Goal: Navigation & Orientation: Find specific page/section

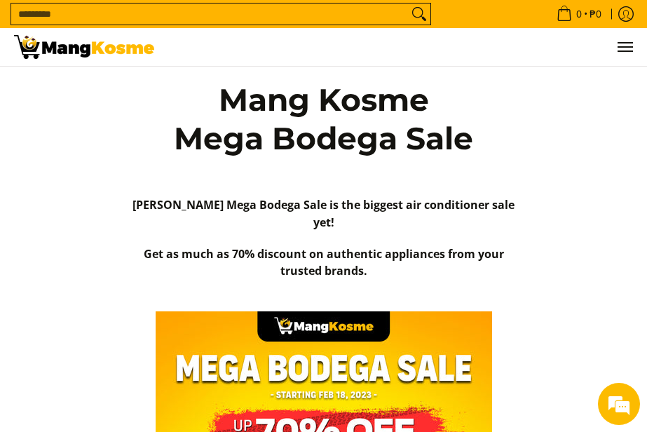
click at [614, 46] on ul "0 Log in Create an Account Search..." at bounding box center [400, 47] width 465 height 38
click at [619, 47] on span "Menu" at bounding box center [624, 47] width 17 height 0
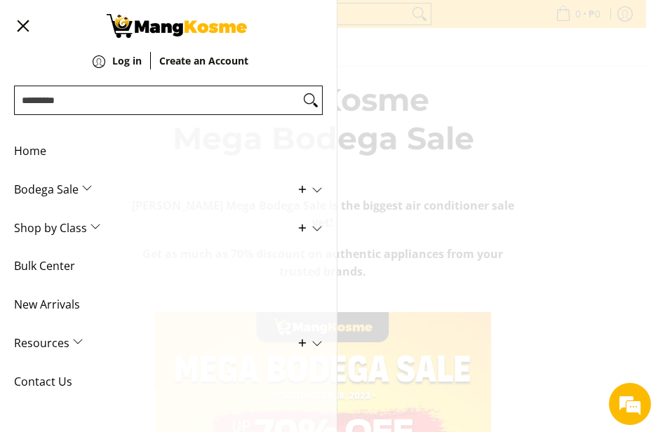
click at [296, 186] on span "Main Menu" at bounding box center [309, 189] width 27 height 13
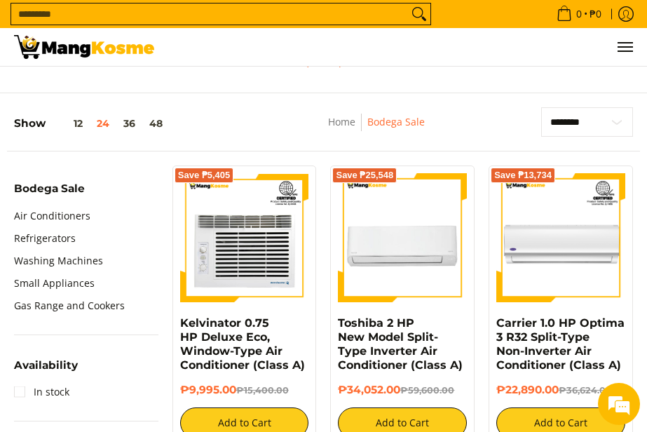
scroll to position [138, 0]
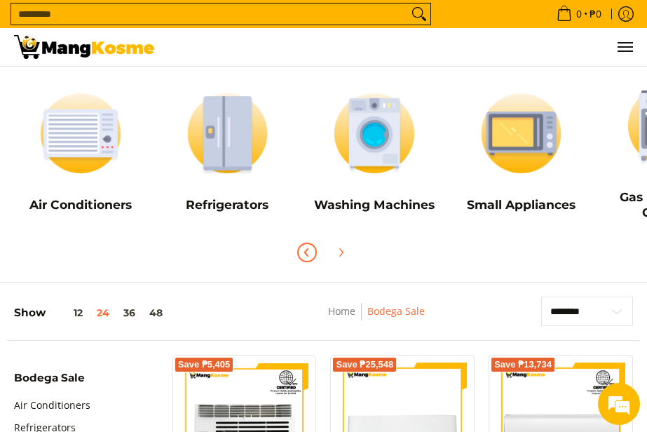
click at [299, 248] on span "Previous" at bounding box center [307, 252] width 17 height 17
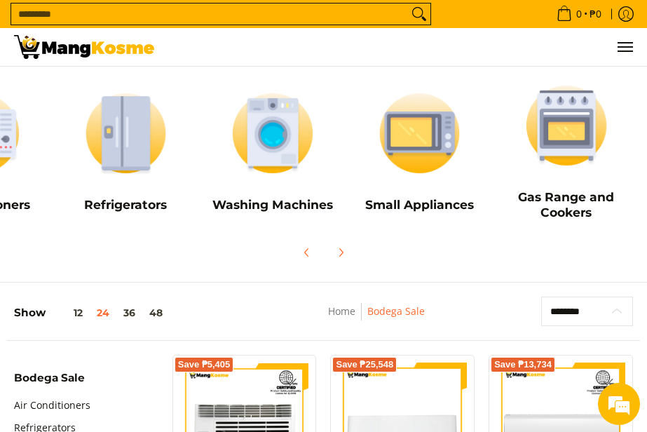
click at [624, 312] on select "**********" at bounding box center [587, 311] width 92 height 29
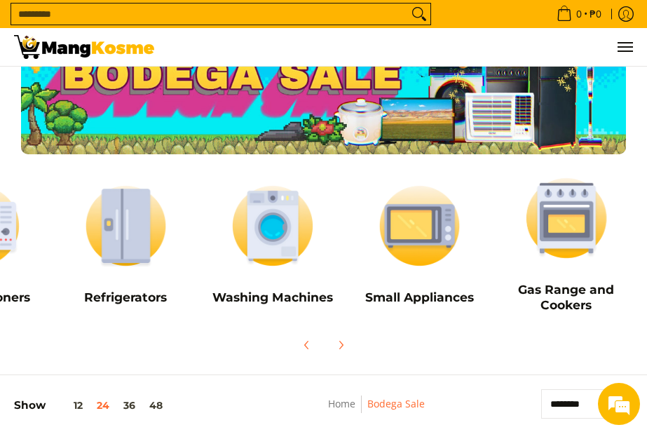
scroll to position [70, 0]
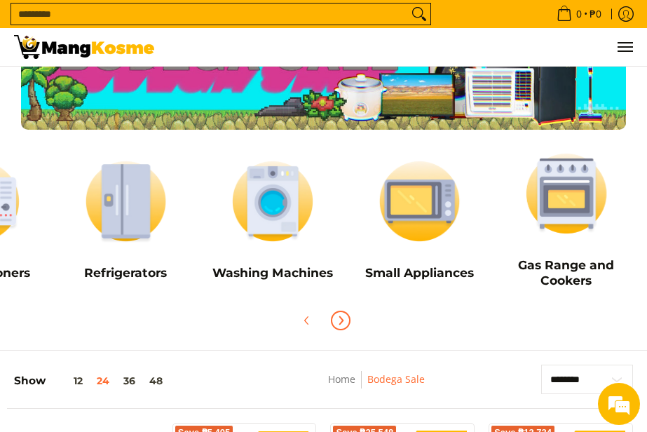
click at [339, 324] on icon "Next" at bounding box center [341, 321] width 4 height 8
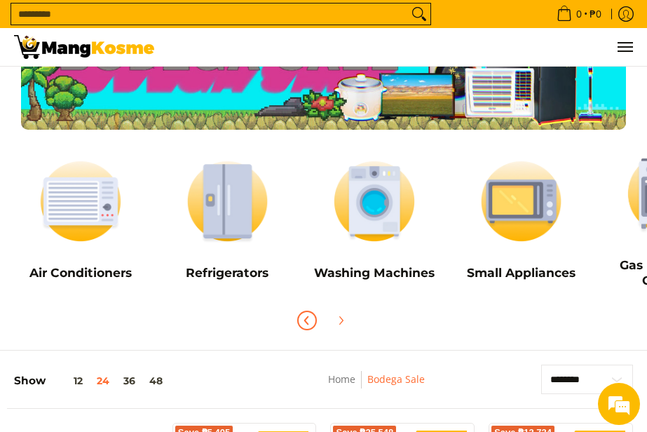
click at [304, 323] on icon "Previous" at bounding box center [307, 320] width 11 height 11
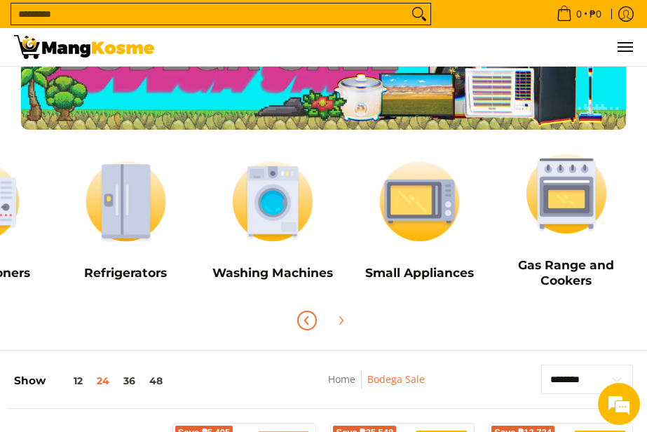
click at [304, 323] on icon "Previous" at bounding box center [307, 320] width 11 height 11
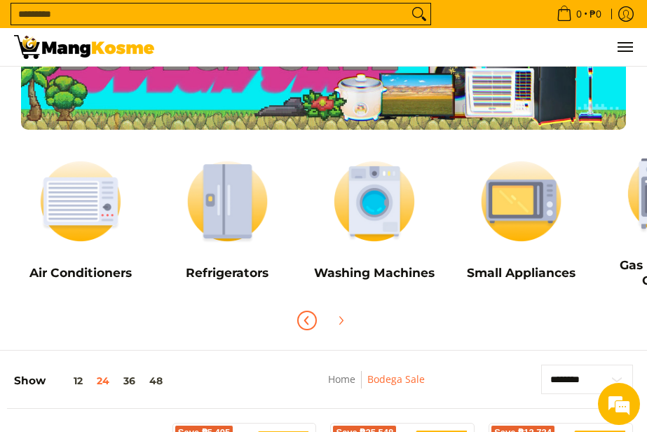
click at [304, 323] on icon "Previous" at bounding box center [307, 320] width 11 height 11
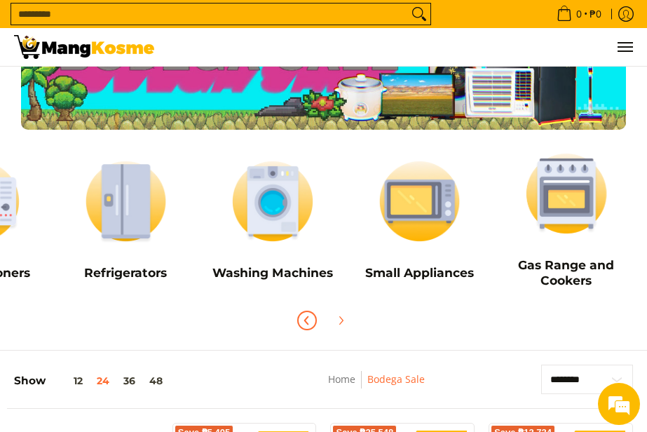
click at [304, 323] on icon "Previous" at bounding box center [307, 320] width 11 height 11
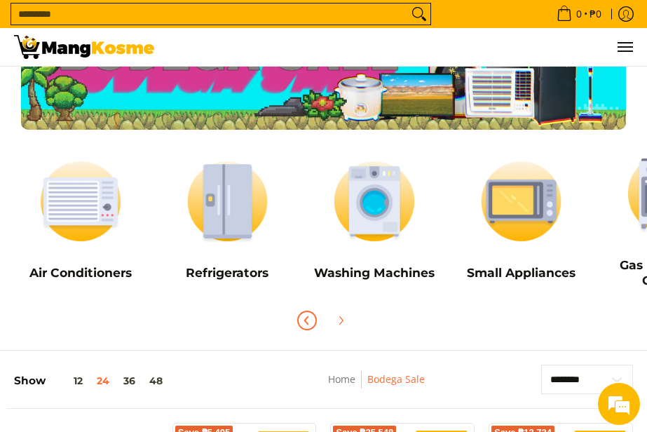
click at [304, 323] on icon "Previous" at bounding box center [307, 320] width 11 height 11
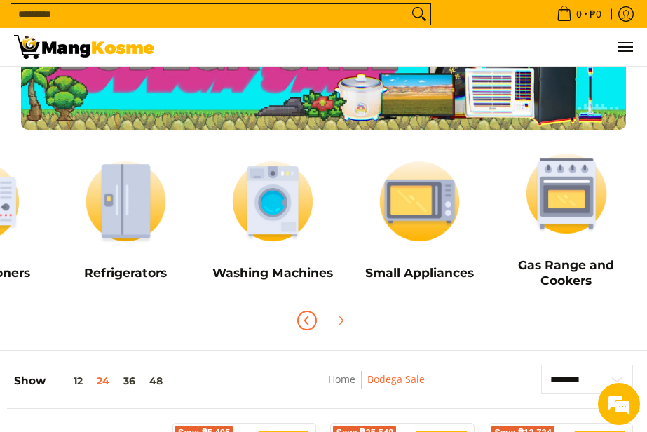
click at [304, 323] on icon "Previous" at bounding box center [307, 320] width 11 height 11
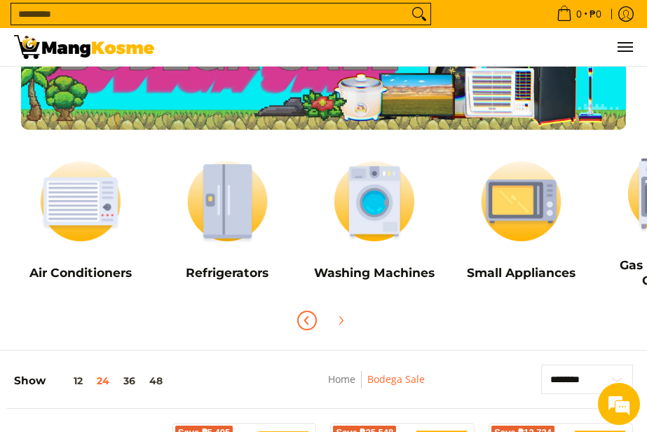
click at [304, 323] on icon "Previous" at bounding box center [307, 320] width 11 height 11
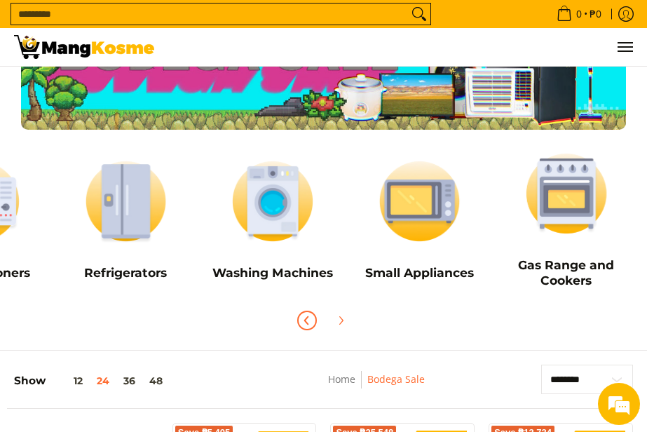
click at [304, 323] on icon "Previous" at bounding box center [307, 320] width 11 height 11
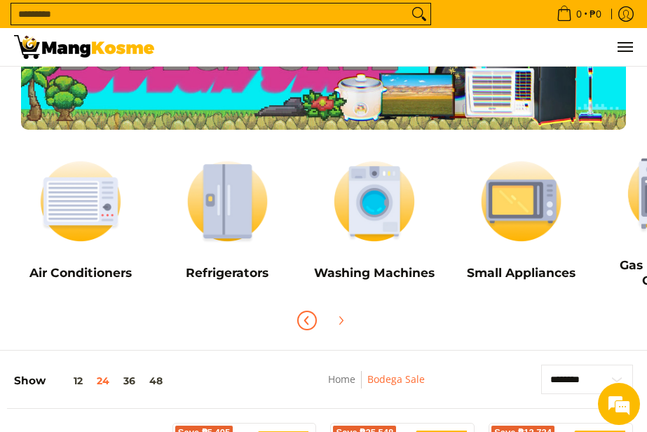
click at [304, 323] on icon "Previous" at bounding box center [307, 320] width 11 height 11
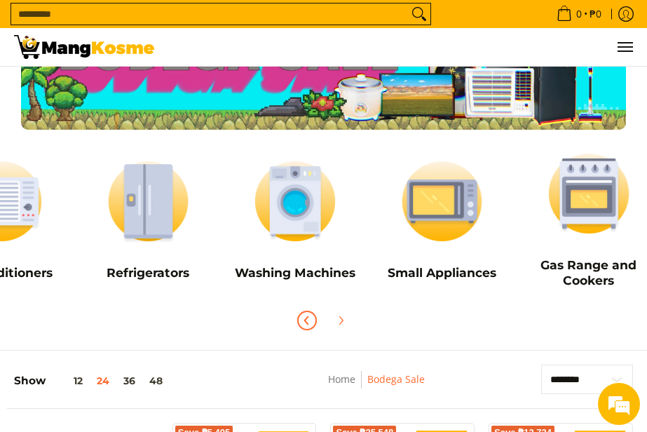
click at [304, 323] on icon "Previous" at bounding box center [307, 320] width 11 height 11
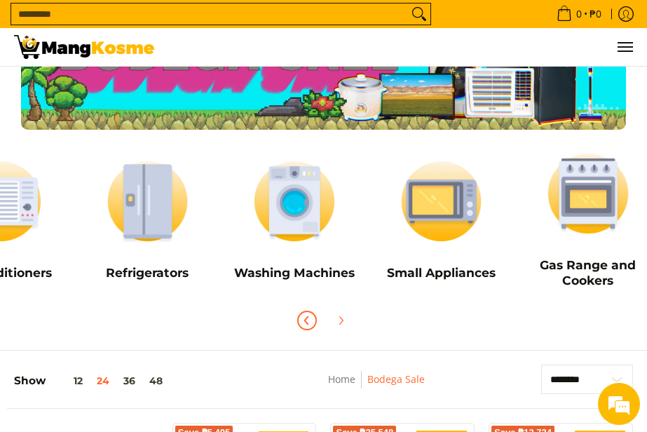
scroll to position [0, 0]
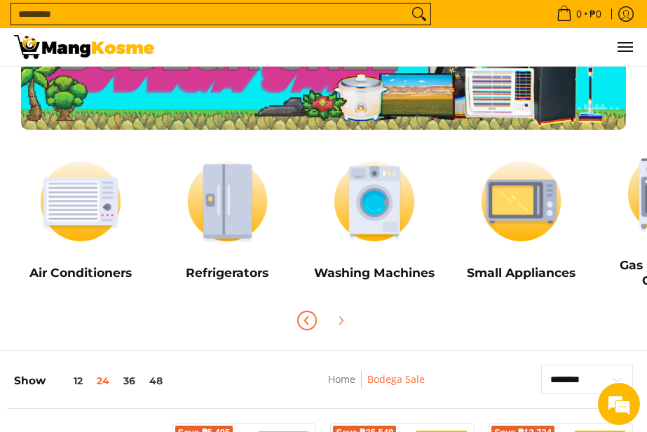
click at [304, 323] on icon "Previous" at bounding box center [307, 320] width 11 height 11
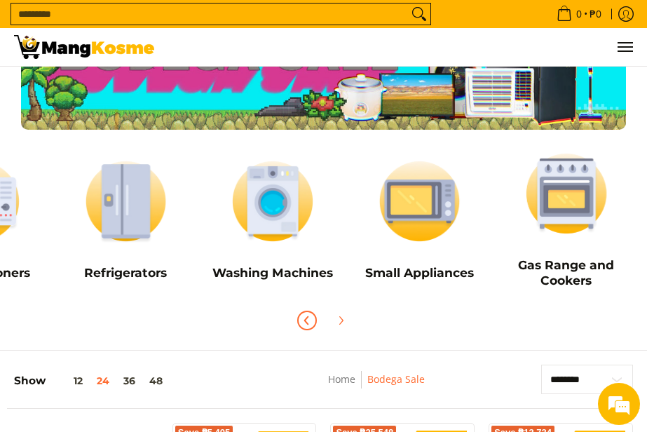
click at [304, 322] on icon "Previous" at bounding box center [307, 320] width 11 height 11
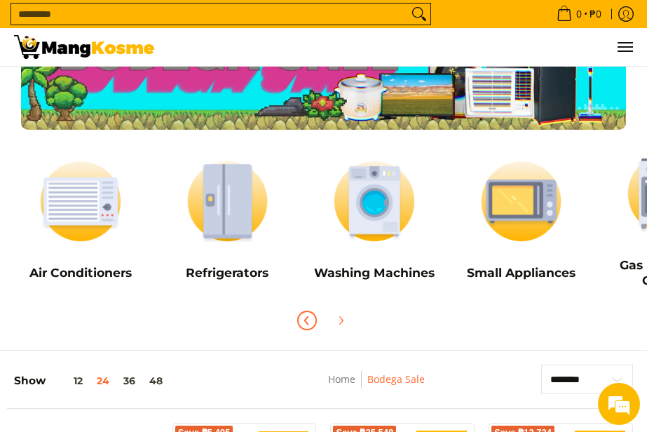
click at [304, 322] on icon "Previous" at bounding box center [307, 320] width 11 height 11
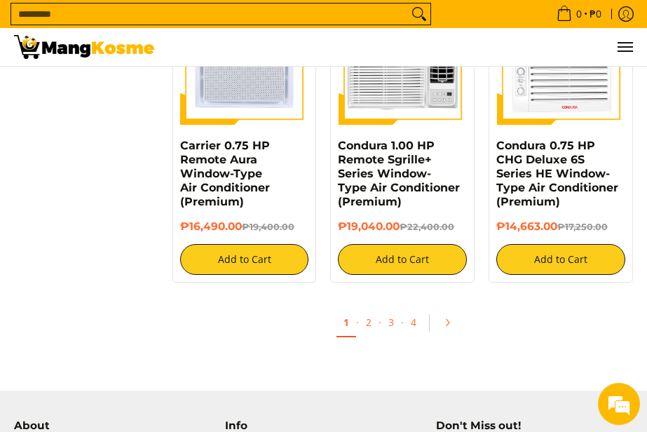
scroll to position [2595, 0]
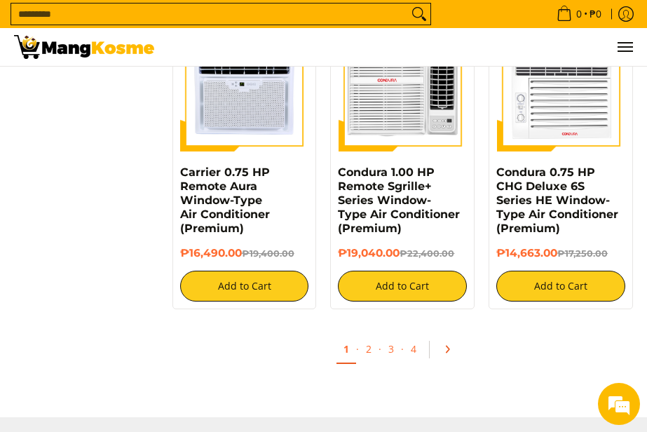
click at [447, 354] on icon "Pagination" at bounding box center [448, 349] width 10 height 10
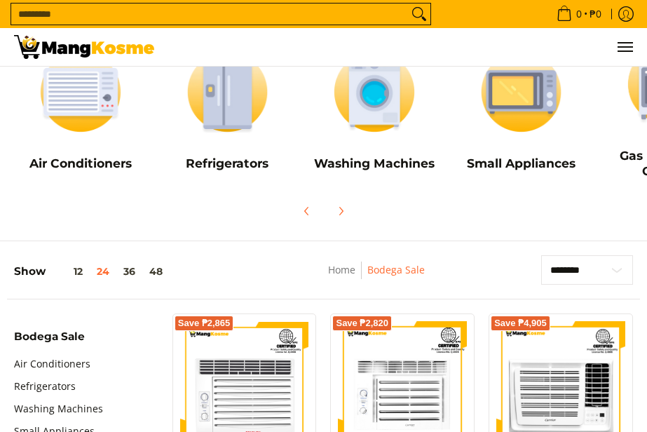
scroll to position [140, 0]
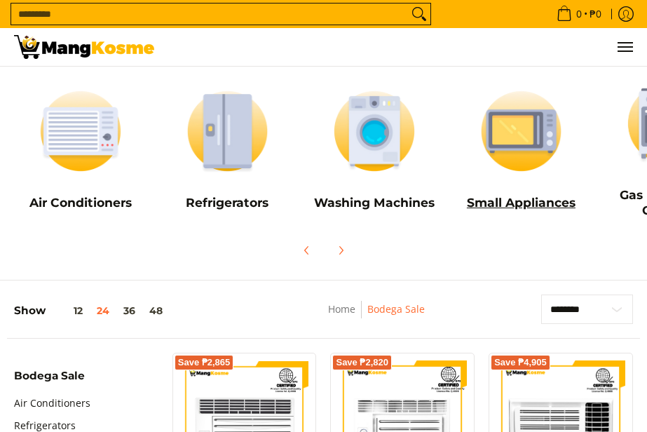
click at [501, 206] on h5 "Small Appliances" at bounding box center [521, 202] width 133 height 15
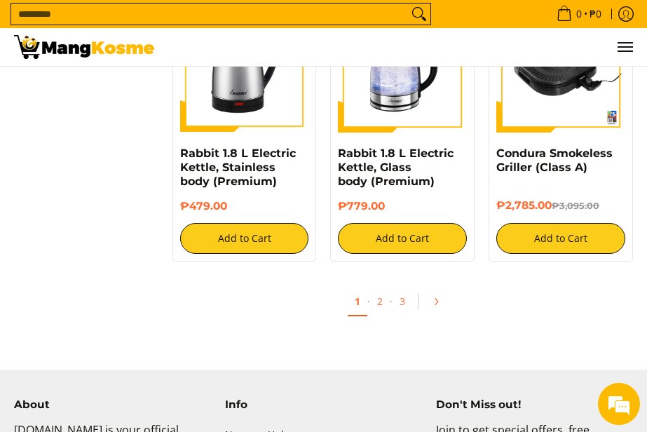
scroll to position [2385, 0]
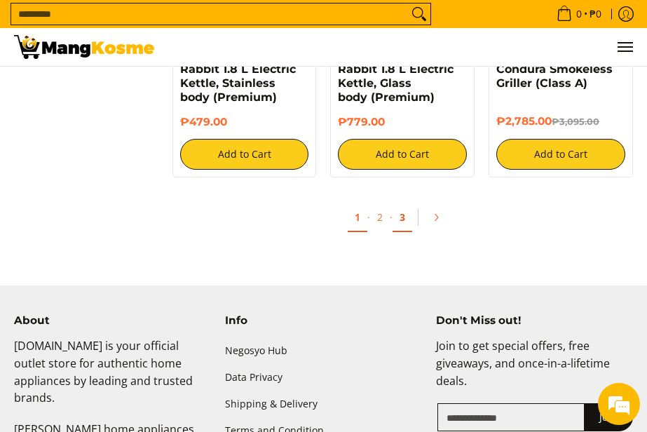
click at [404, 204] on link "3" at bounding box center [403, 217] width 20 height 29
